Goal: Task Accomplishment & Management: Use online tool/utility

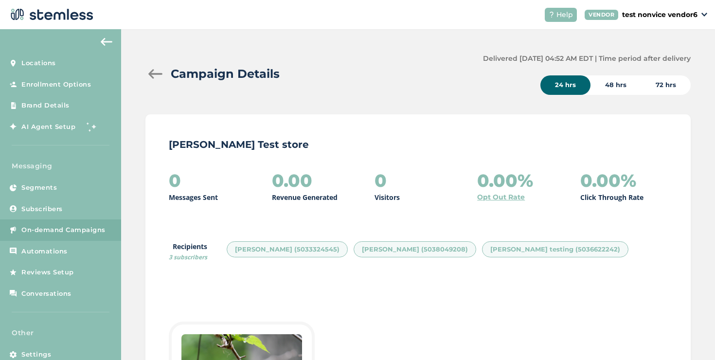
click at [152, 75] on div at bounding box center [155, 74] width 19 height 10
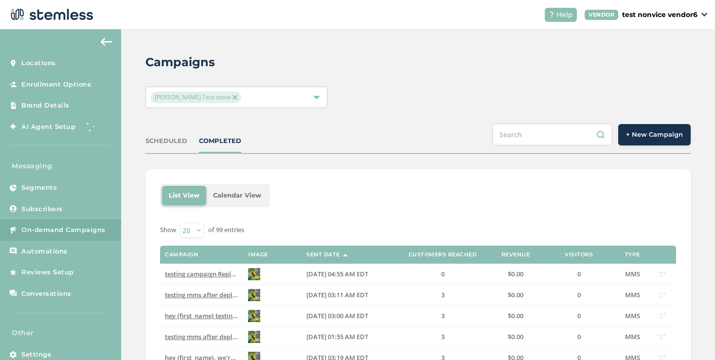
click at [619, 131] on button "+ New Campaign" at bounding box center [655, 134] width 73 height 21
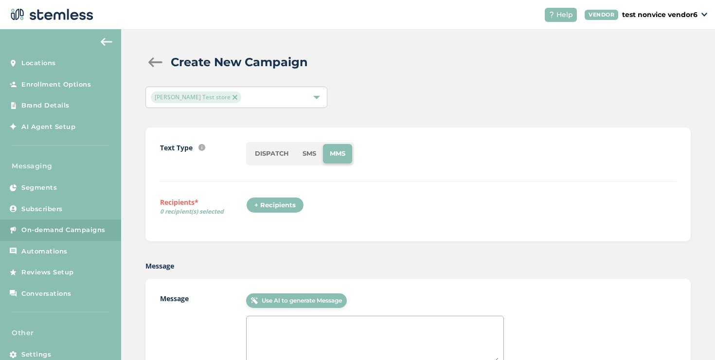
scroll to position [74, 0]
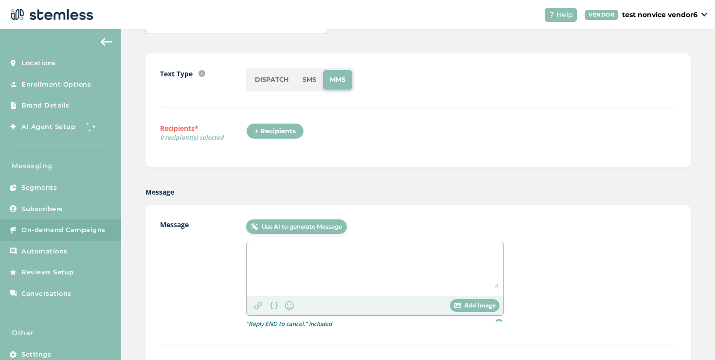
click at [301, 256] on textarea at bounding box center [375, 267] width 247 height 41
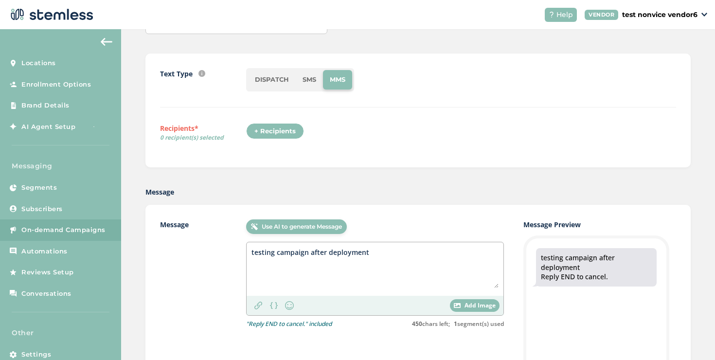
type textarea "testing campaign after deployment"
click at [266, 129] on div "+ Recipients" at bounding box center [275, 131] width 58 height 17
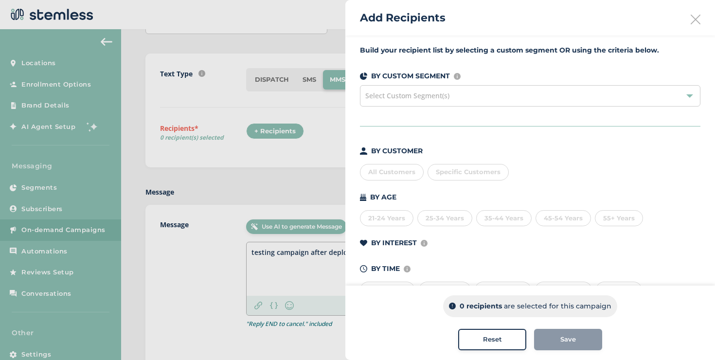
click at [446, 171] on span "Specific Customers" at bounding box center [468, 172] width 65 height 8
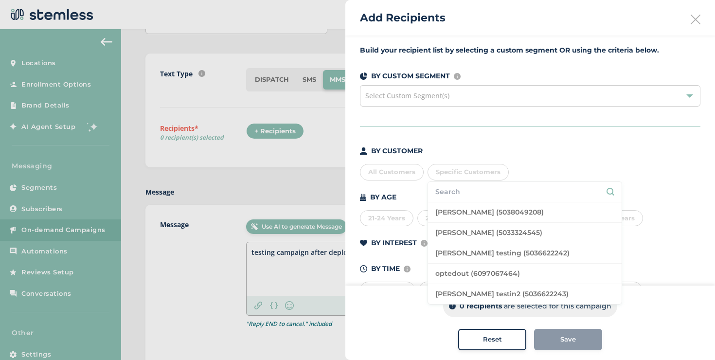
click at [450, 201] on li at bounding box center [525, 192] width 194 height 20
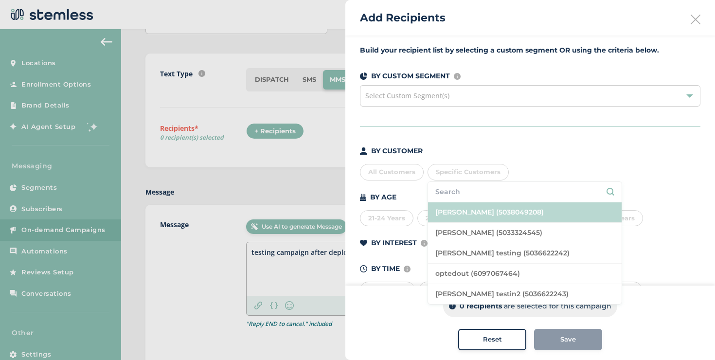
click at [453, 210] on li "[PERSON_NAME] (5038049208)" at bounding box center [525, 212] width 194 height 20
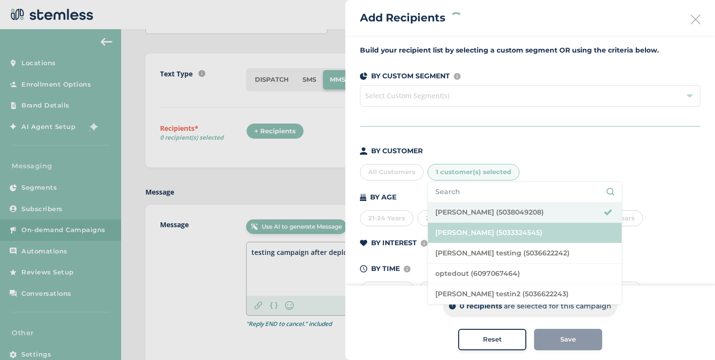
click at [456, 228] on li "[PERSON_NAME] (5033324545)" at bounding box center [525, 233] width 194 height 20
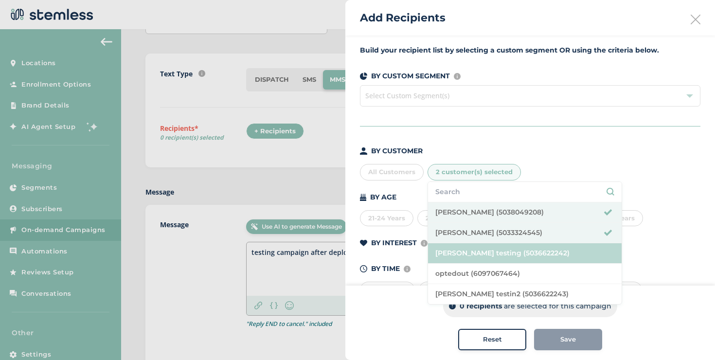
click at [460, 253] on li "[PERSON_NAME] testing (5036622242)" at bounding box center [525, 253] width 194 height 20
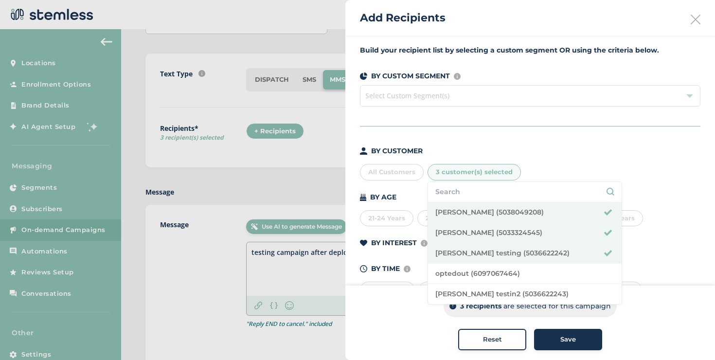
click at [553, 336] on div "Save" at bounding box center [568, 340] width 53 height 10
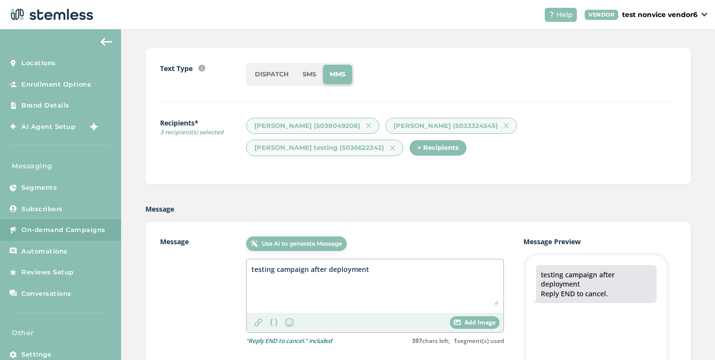
scroll to position [83, 0]
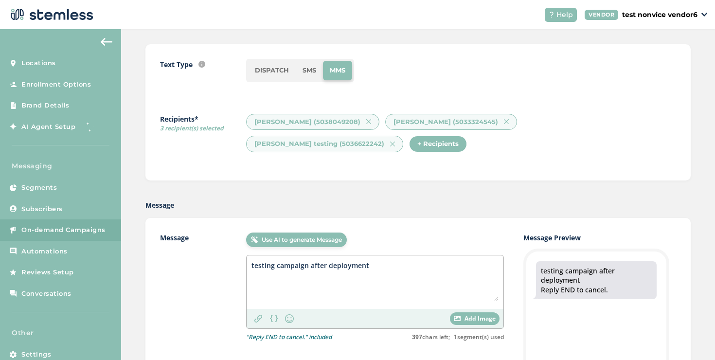
click at [460, 317] on div "Add Image" at bounding box center [475, 318] width 50 height 13
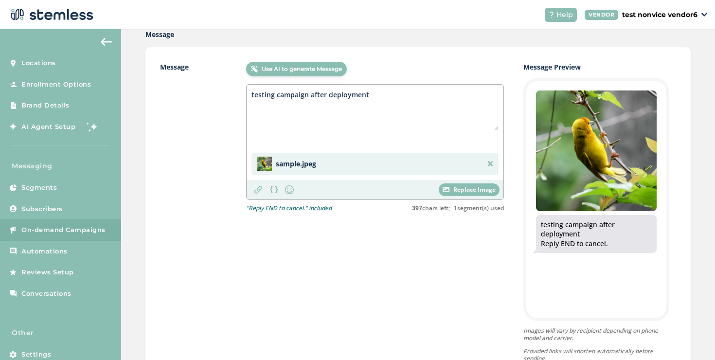
scroll to position [422, 0]
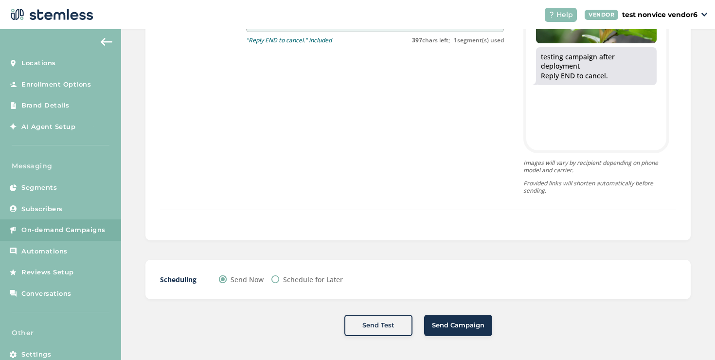
click at [455, 330] on button "Send Campaign" at bounding box center [458, 325] width 68 height 21
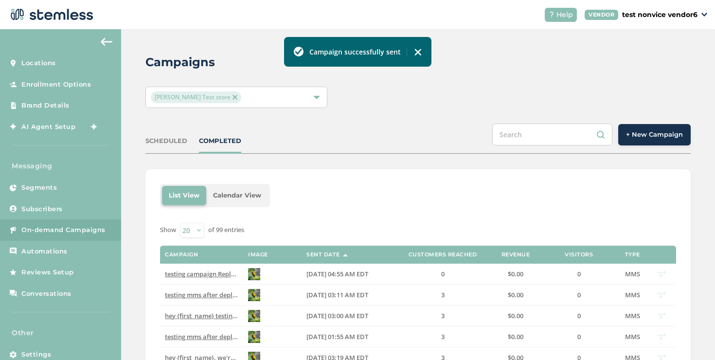
click at [215, 146] on div "SCHEDULED COMPLETED + New Campaign" at bounding box center [419, 139] width 546 height 30
click at [215, 145] on div "COMPLETED" at bounding box center [220, 141] width 42 height 10
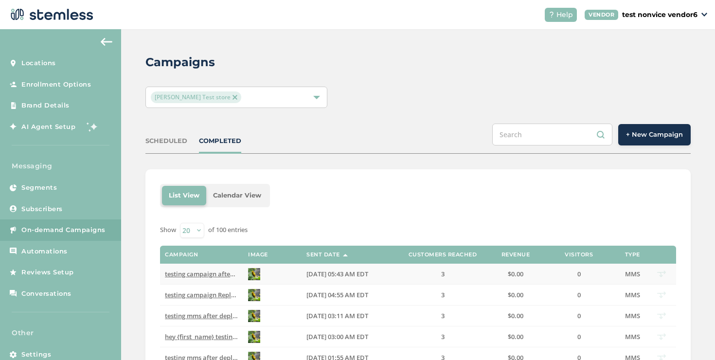
click at [208, 272] on span "testing campaign after deployment Reply END to cancel" at bounding box center [248, 274] width 166 height 9
